Goal: Transaction & Acquisition: Book appointment/travel/reservation

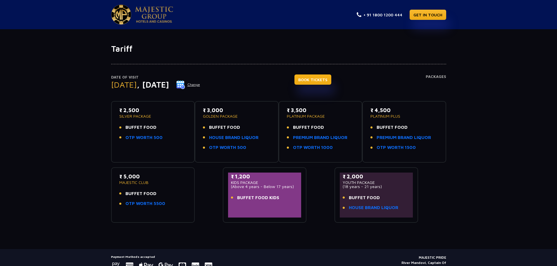
click at [317, 80] on link "BOOK TICKETS" at bounding box center [312, 79] width 37 height 10
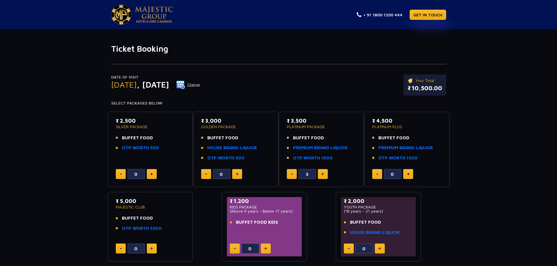
click at [236, 171] on button at bounding box center [237, 174] width 10 height 10
click at [209, 169] on button at bounding box center [206, 174] width 10 height 10
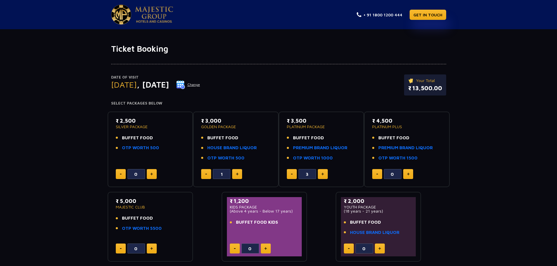
click at [209, 169] on button at bounding box center [206, 174] width 10 height 10
type input "0"
click at [209, 169] on button at bounding box center [206, 174] width 10 height 10
click at [203, 175] on button at bounding box center [206, 174] width 10 height 10
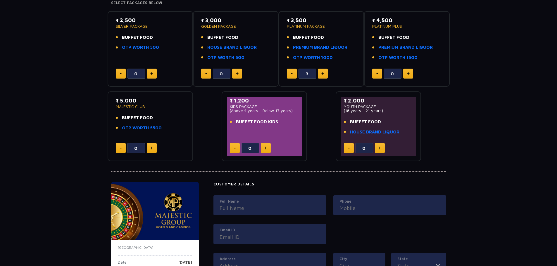
scroll to position [82, 0]
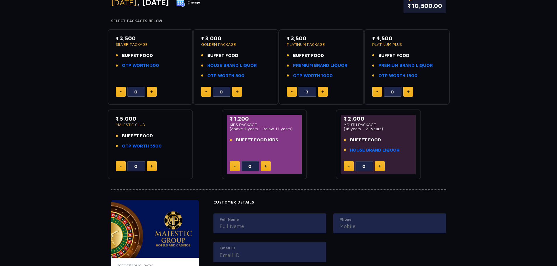
click at [291, 92] on img at bounding box center [292, 91] width 2 height 1
type input "0"
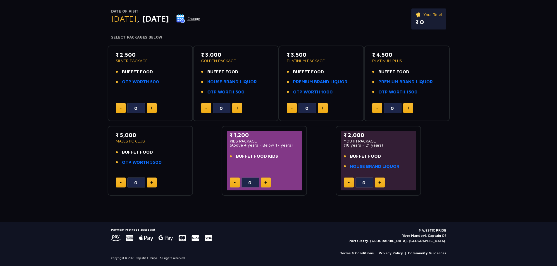
scroll to position [66, 0]
click at [291, 92] on li "OTP WORTH 1000" at bounding box center [321, 92] width 69 height 7
click at [234, 105] on button at bounding box center [237, 108] width 10 height 10
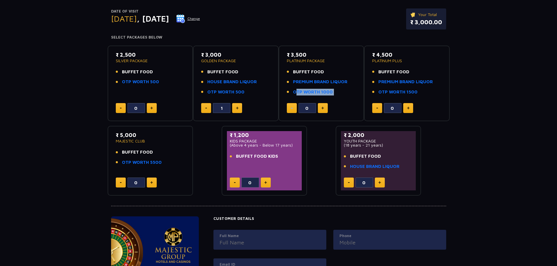
click at [234, 105] on button at bounding box center [237, 108] width 10 height 10
type input "3"
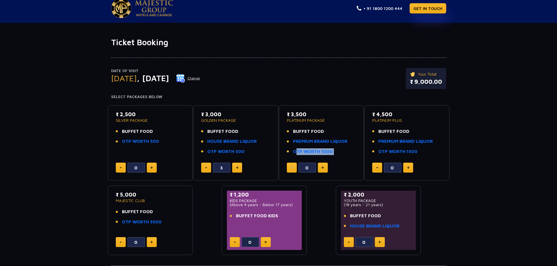
scroll to position [0, 0]
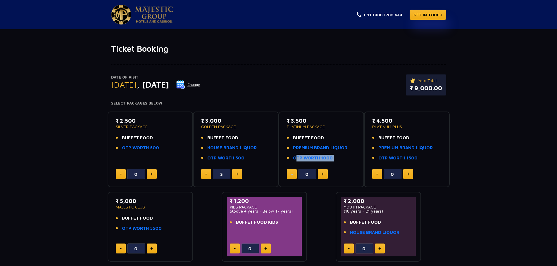
click at [139, 16] on img at bounding box center [154, 14] width 38 height 16
click at [55, 98] on div "Date of Visit [DATE] Change Your Total ₹ 9,000.00 Select Packages Below ₹ 2,500…" at bounding box center [278, 158] width 557 height 208
